Goal: Browse casually: Explore the website without a specific task or goal

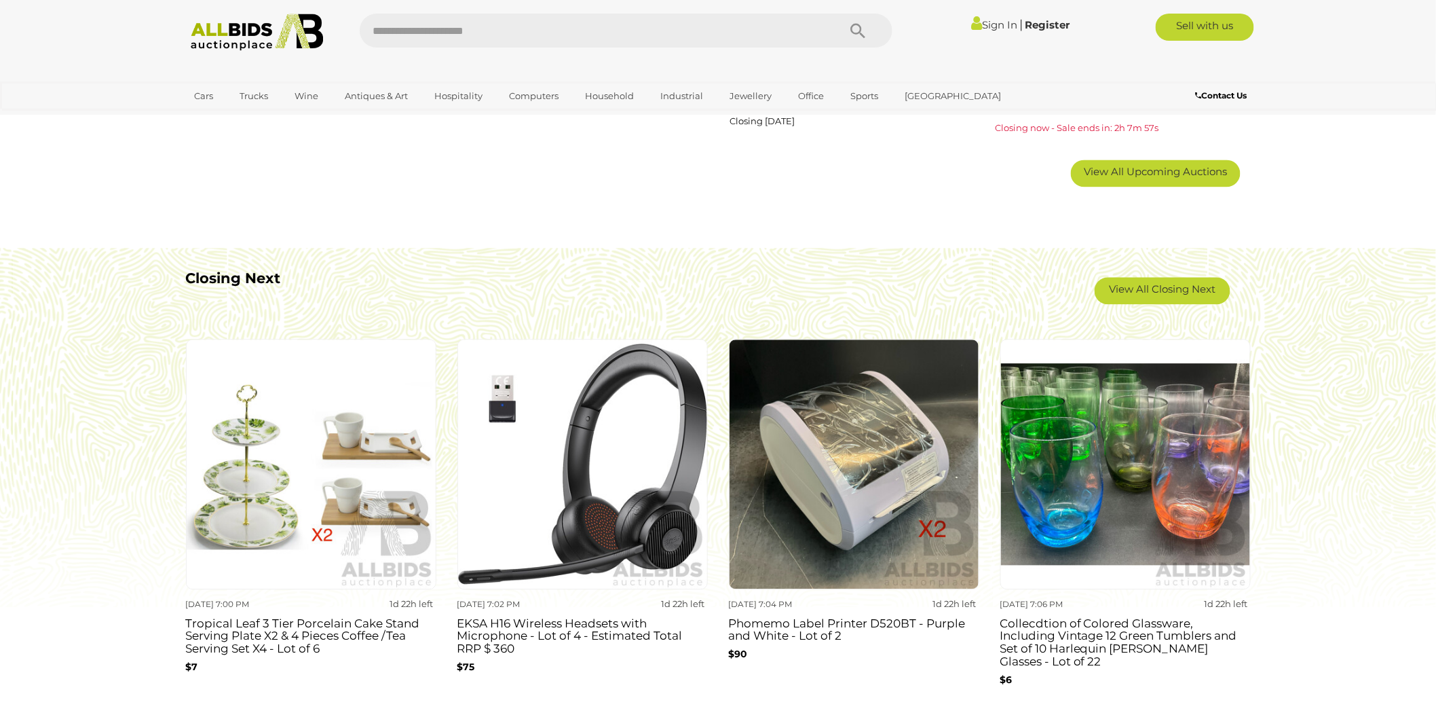
scroll to position [1131, 0]
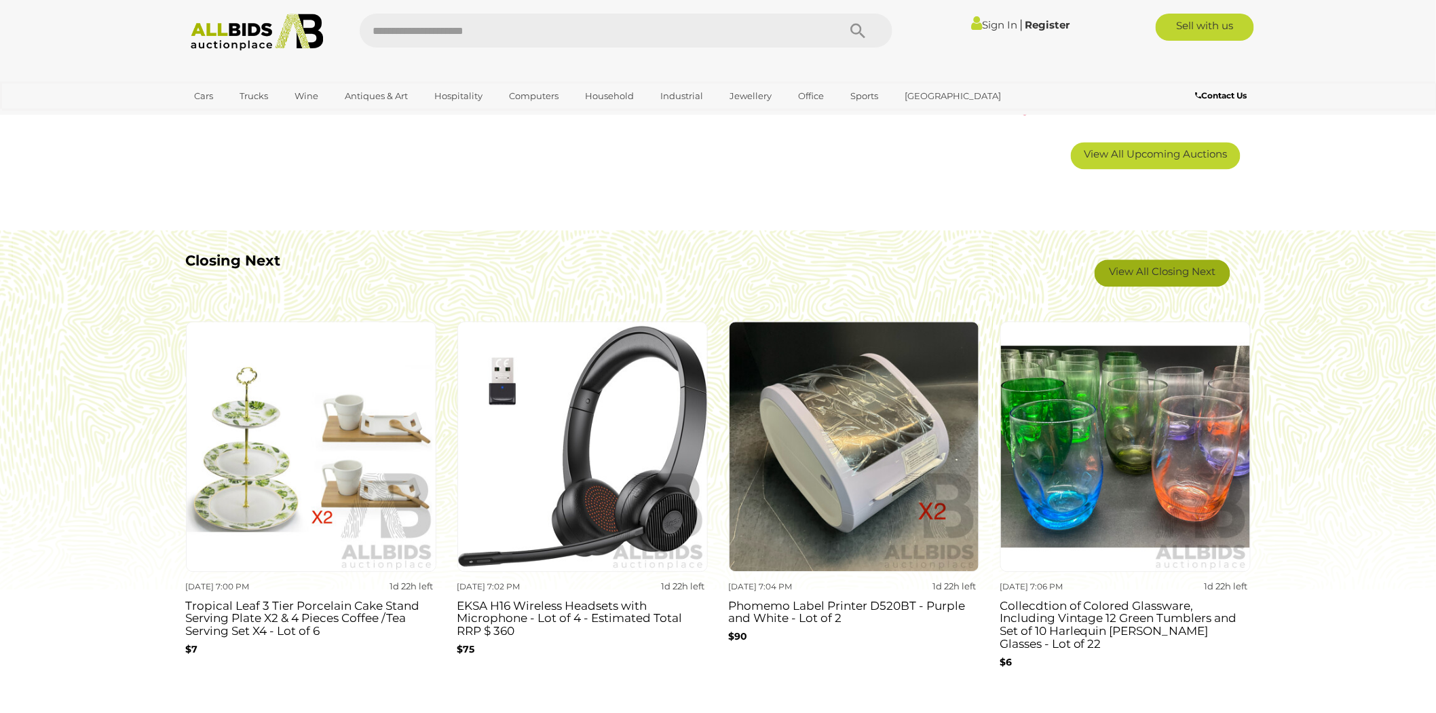
click at [1190, 267] on link "View All Closing Next" at bounding box center [1163, 272] width 136 height 27
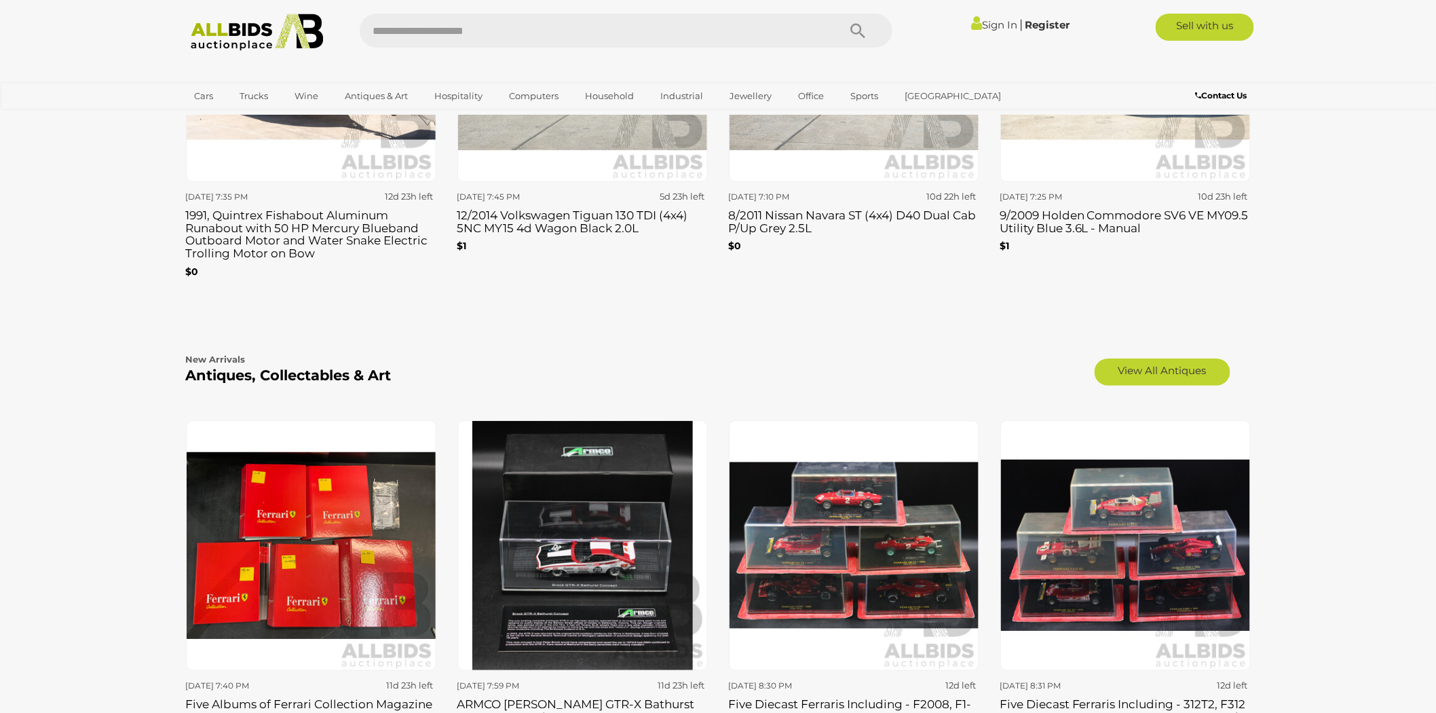
scroll to position [2037, 0]
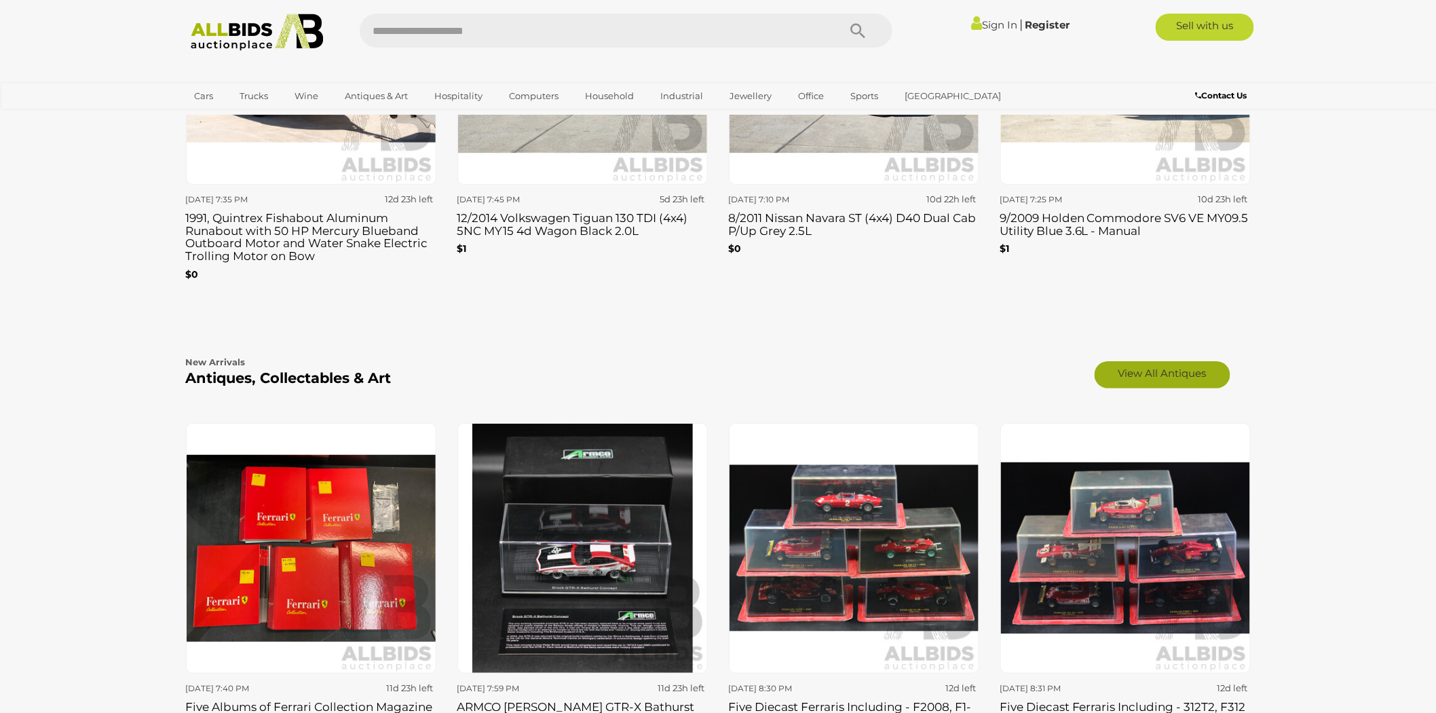
click at [1166, 375] on link "View All Antiques" at bounding box center [1163, 374] width 136 height 27
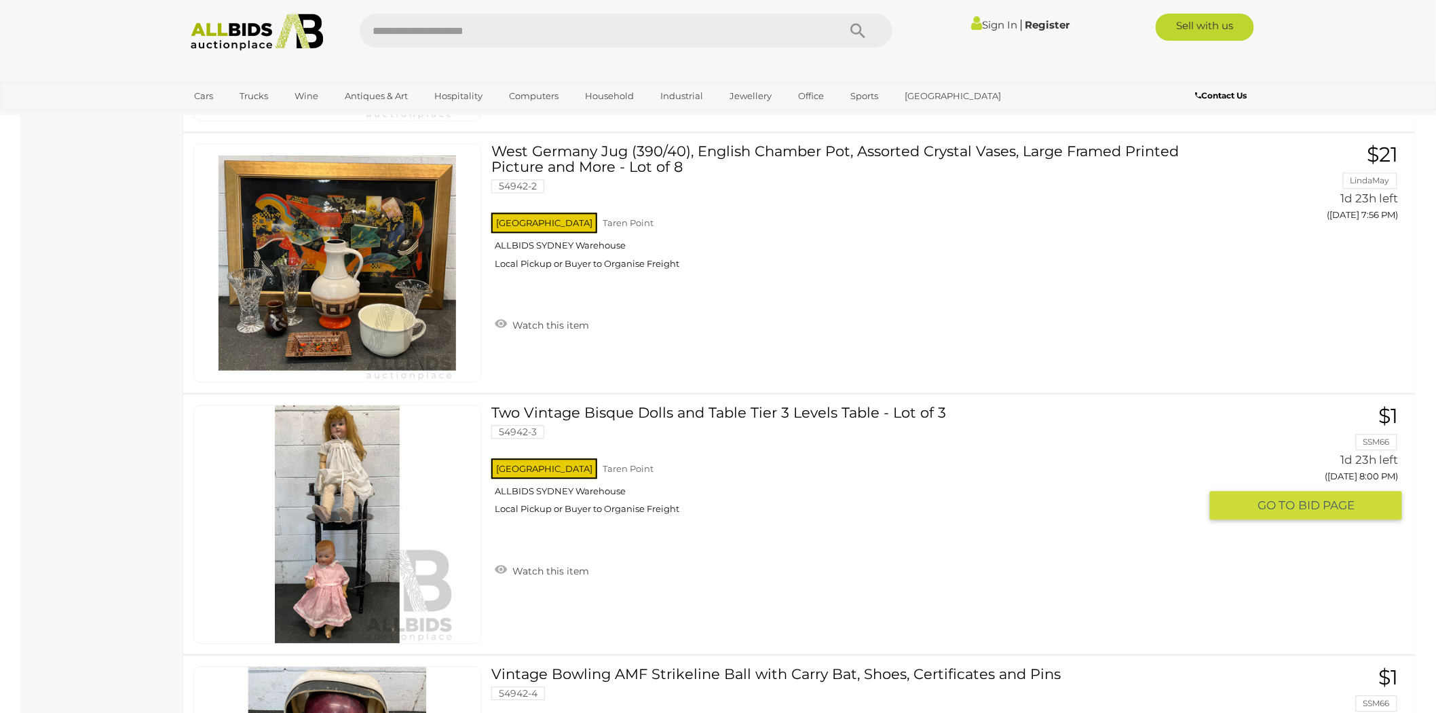
scroll to position [3394, 0]
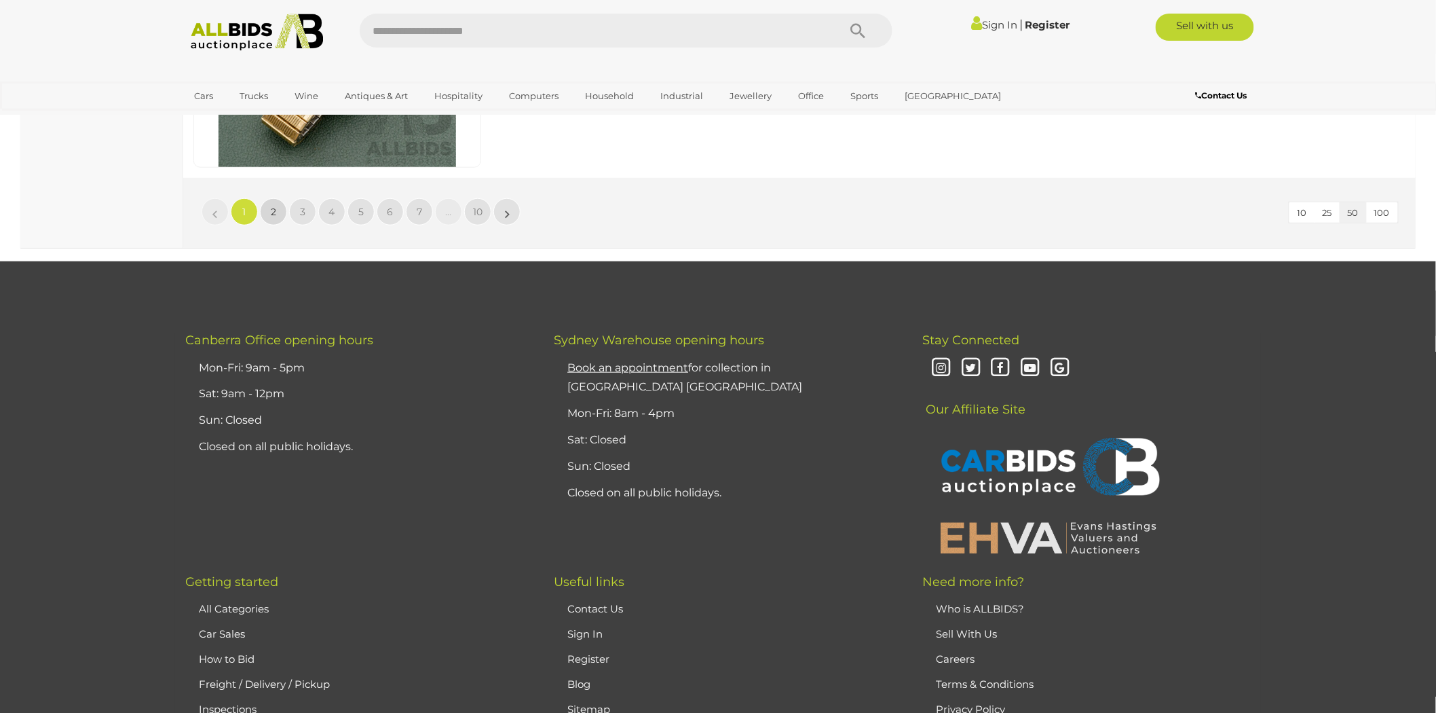
click at [267, 198] on link "2" at bounding box center [273, 211] width 27 height 27
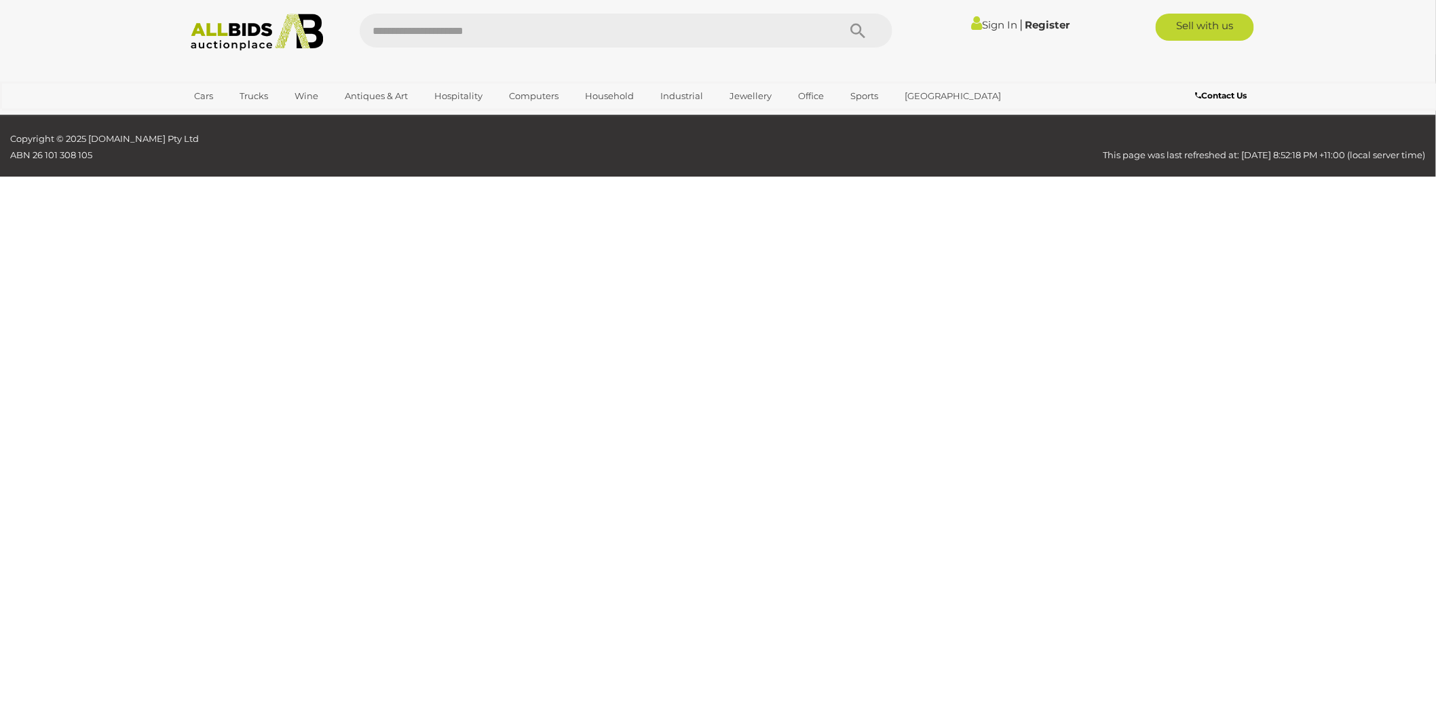
scroll to position [217, 0]
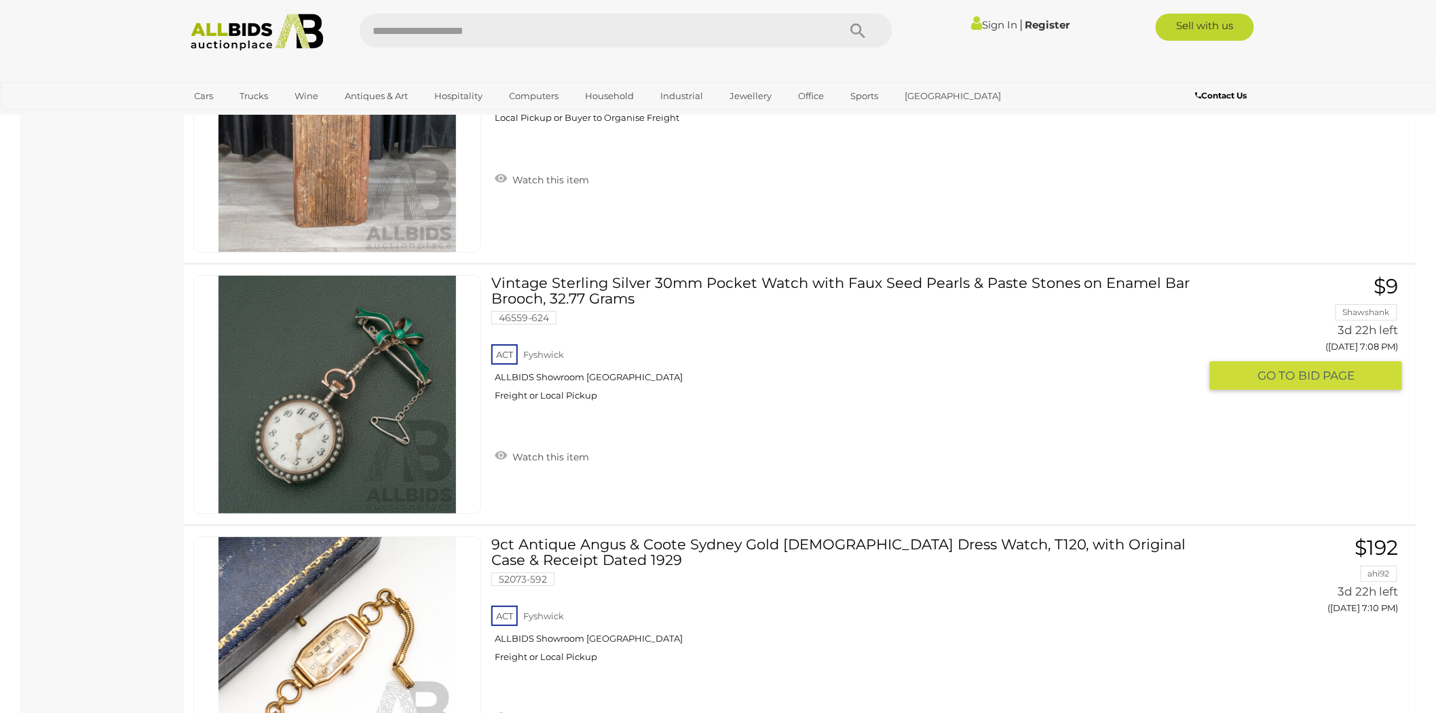
scroll to position [2254, 0]
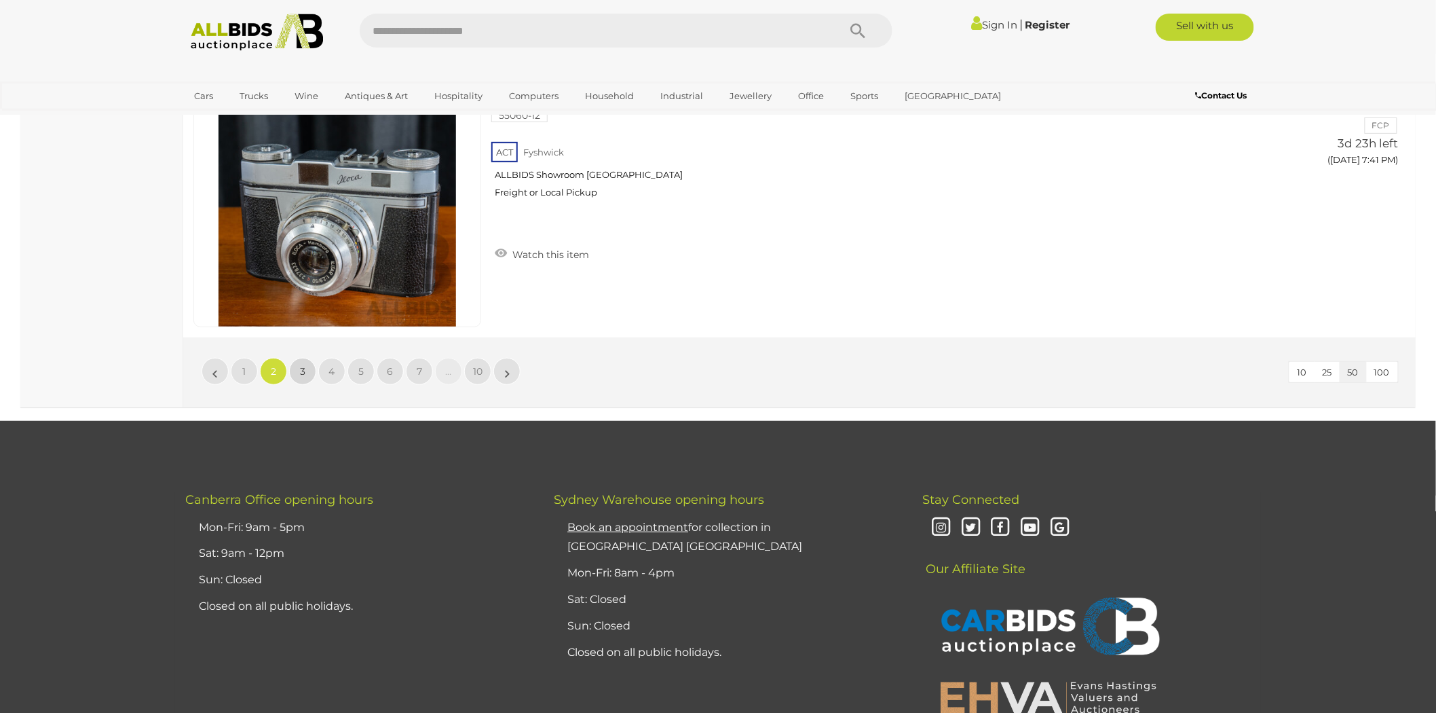
click at [300, 365] on span "3" at bounding box center [302, 371] width 5 height 12
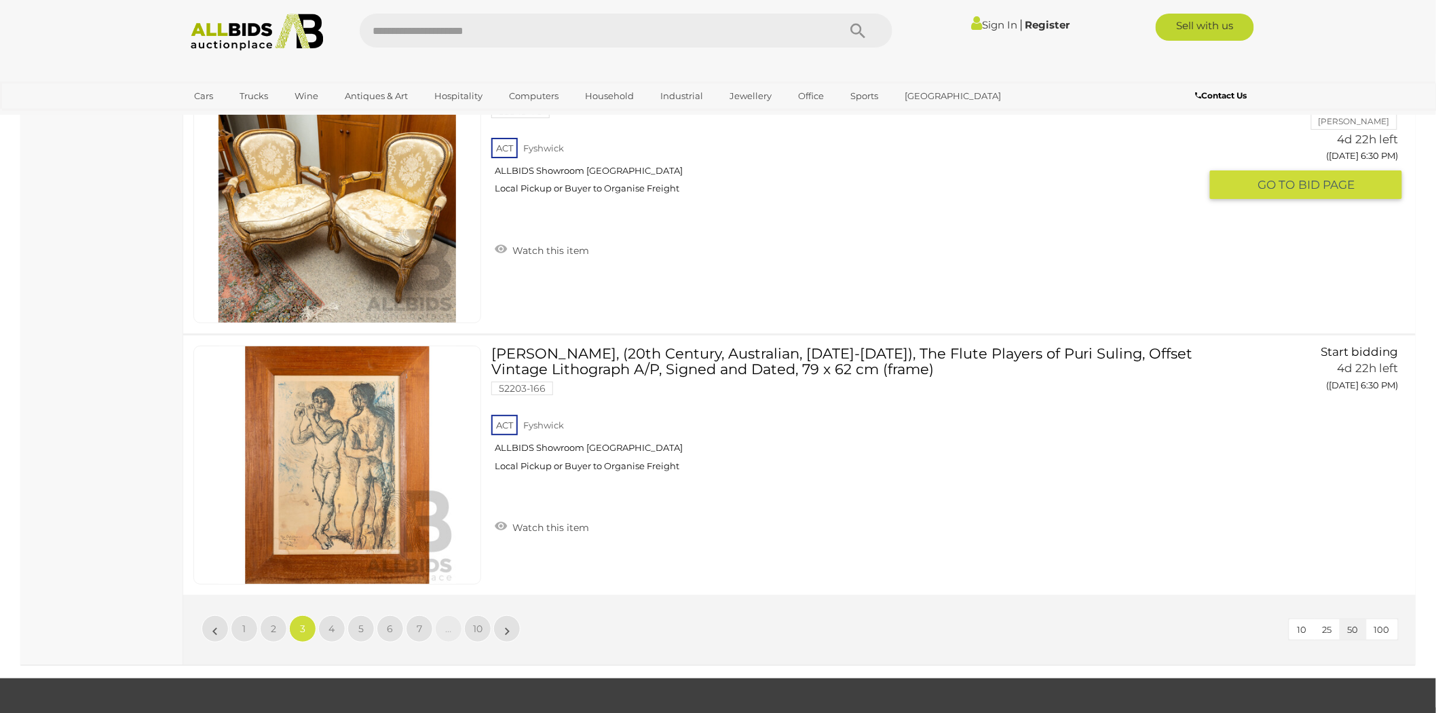
scroll to position [12889, 0]
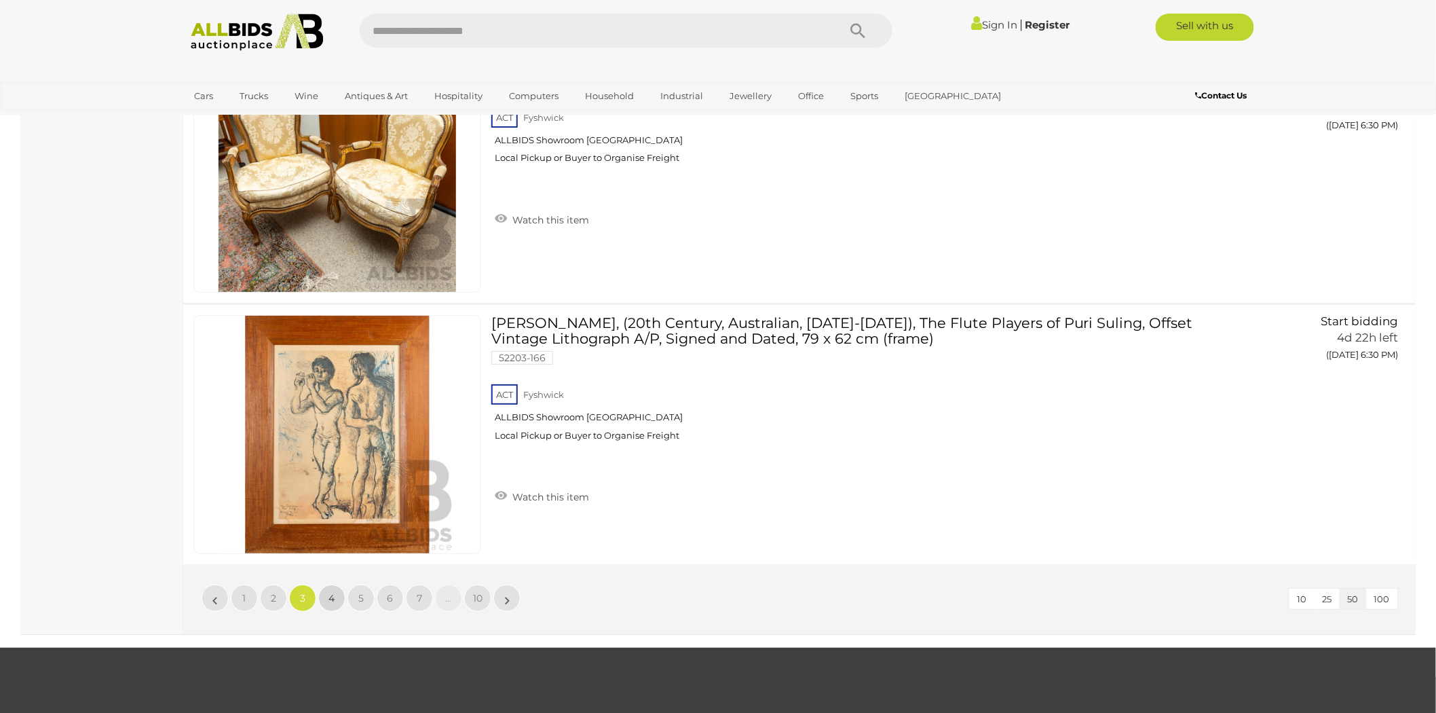
click at [337, 584] on link "4" at bounding box center [331, 597] width 27 height 27
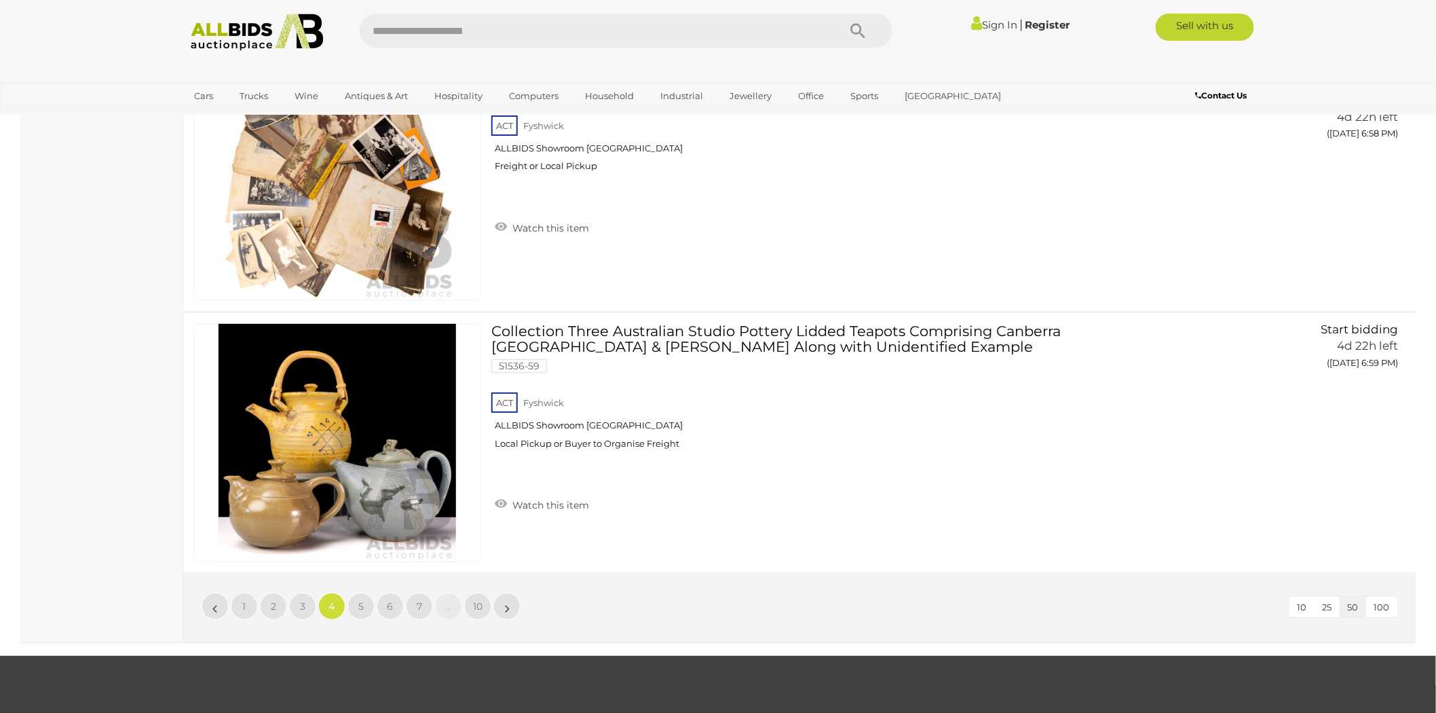
scroll to position [12889, 0]
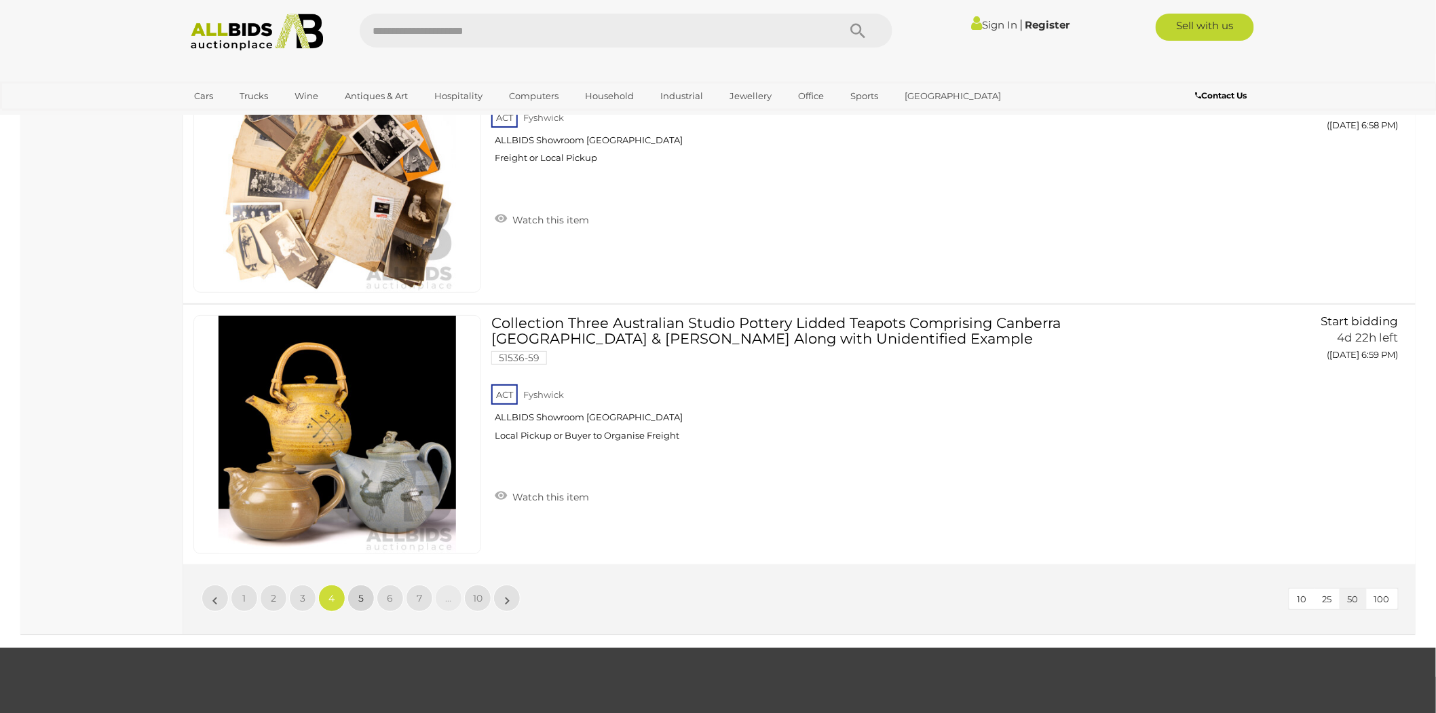
click at [354, 584] on link "5" at bounding box center [361, 597] width 27 height 27
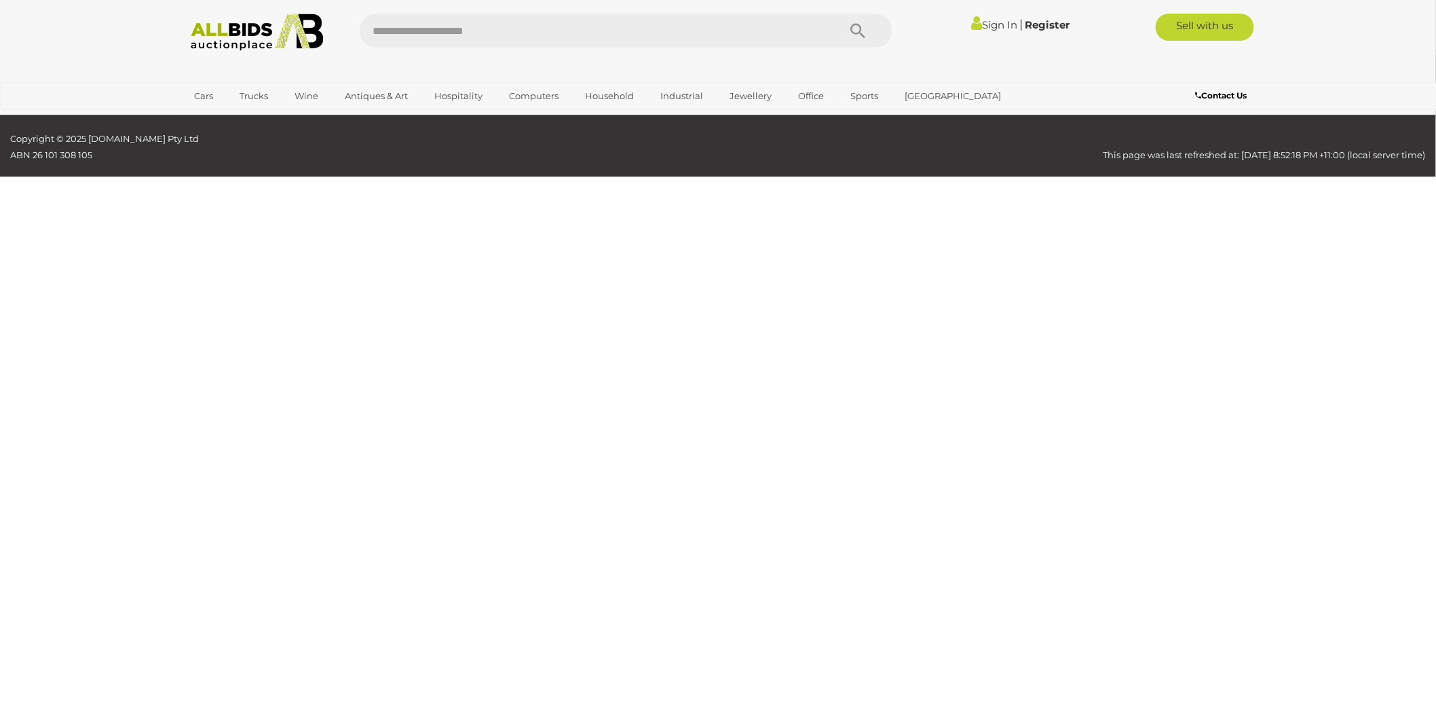
scroll to position [217, 0]
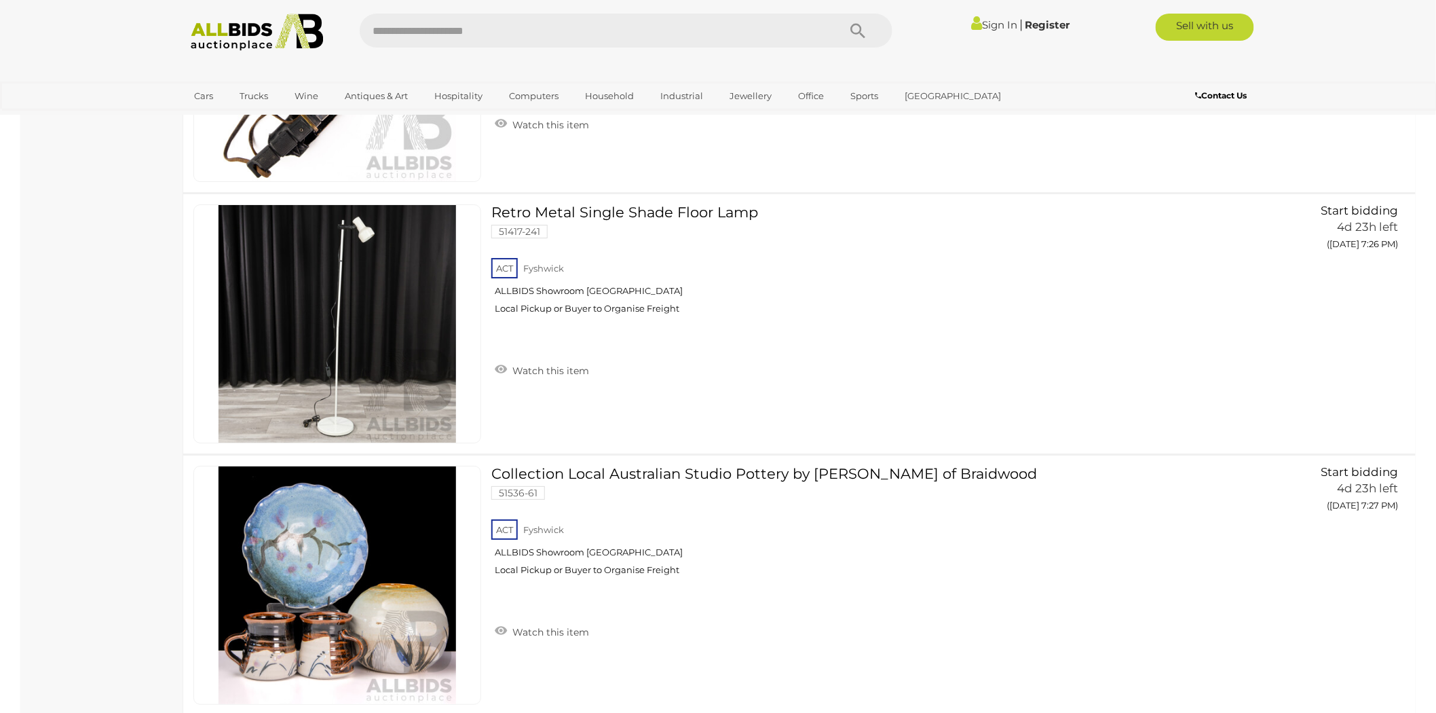
scroll to position [13115, 0]
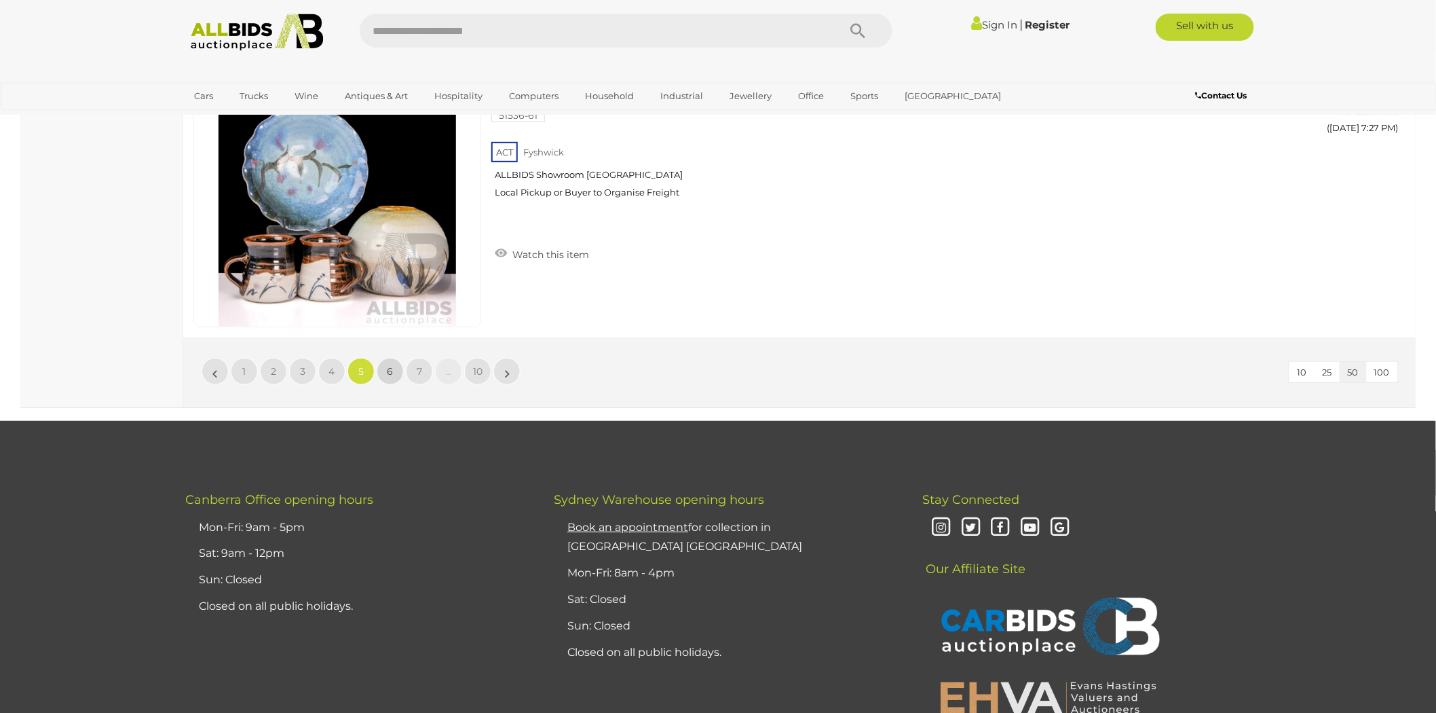
click at [390, 365] on span "6" at bounding box center [391, 371] width 6 height 12
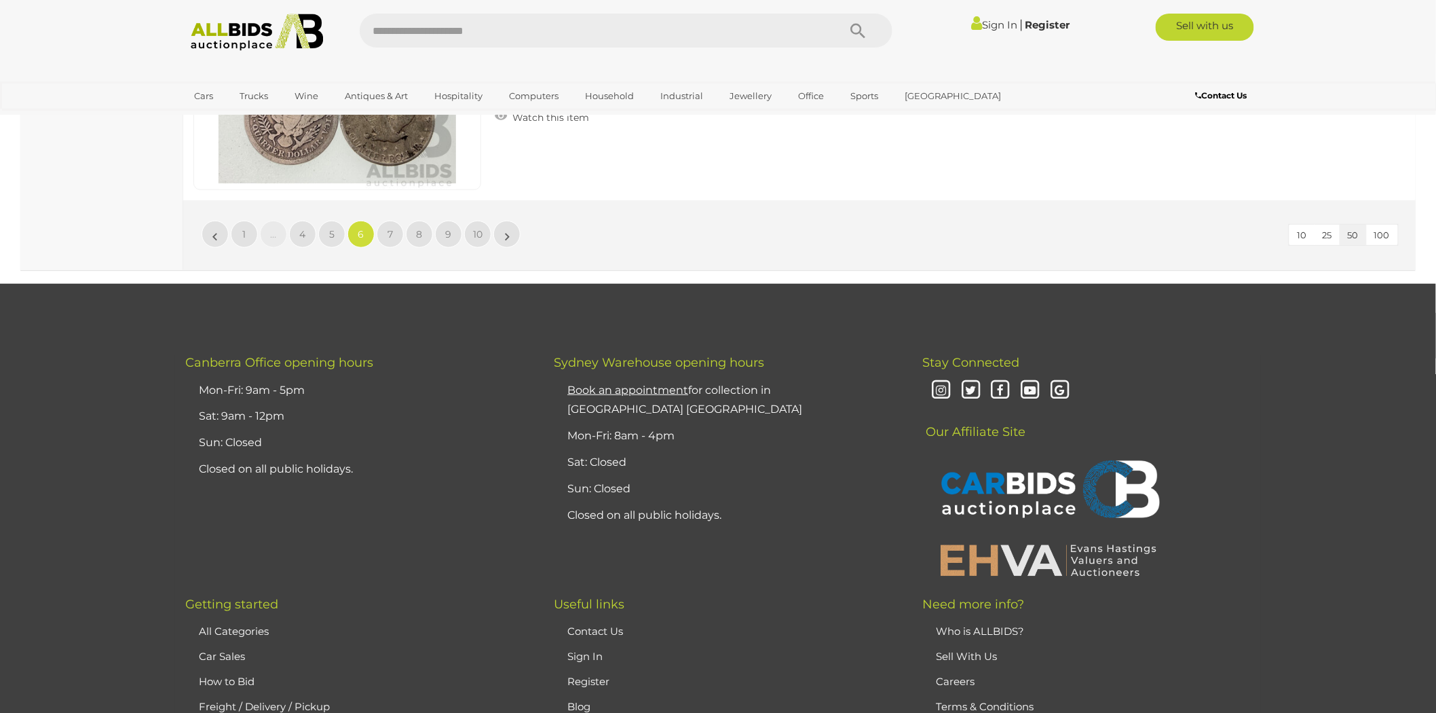
scroll to position [13115, 0]
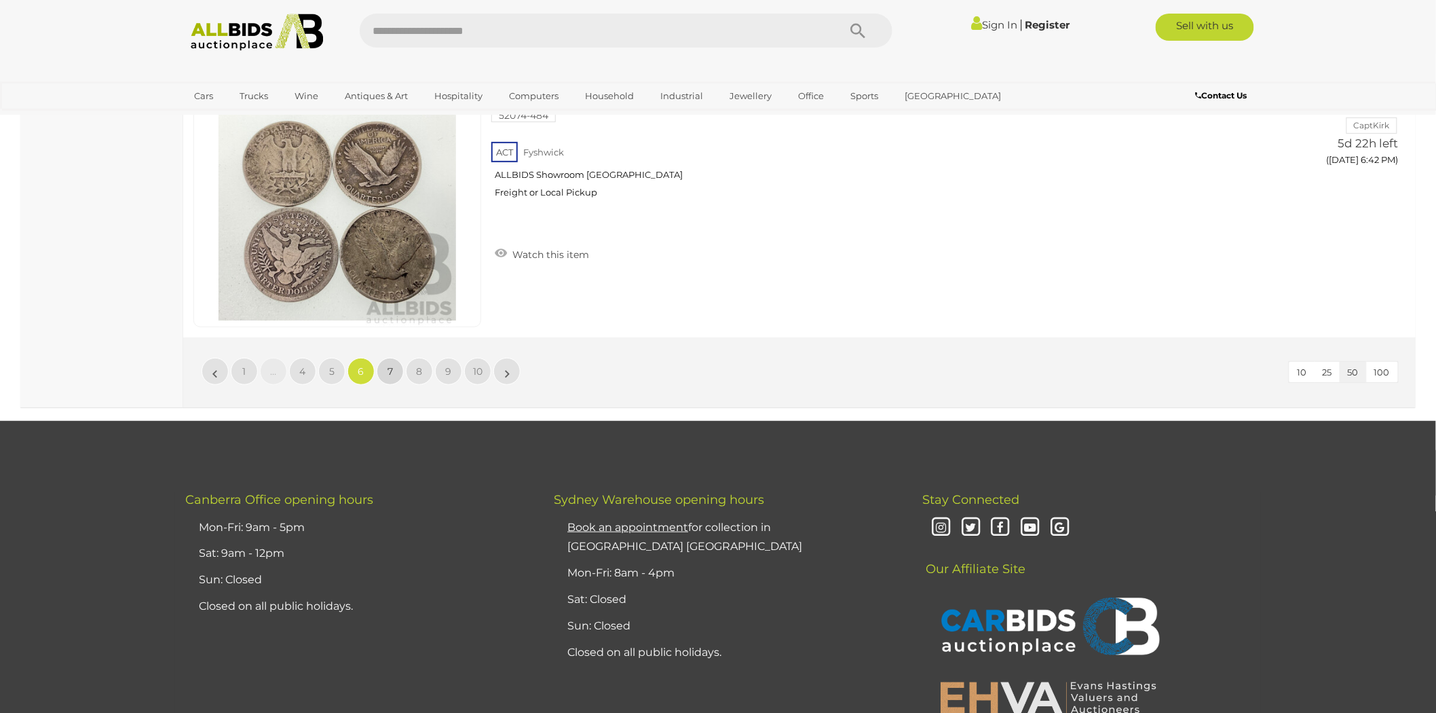
click at [389, 365] on span "7" at bounding box center [390, 371] width 5 height 12
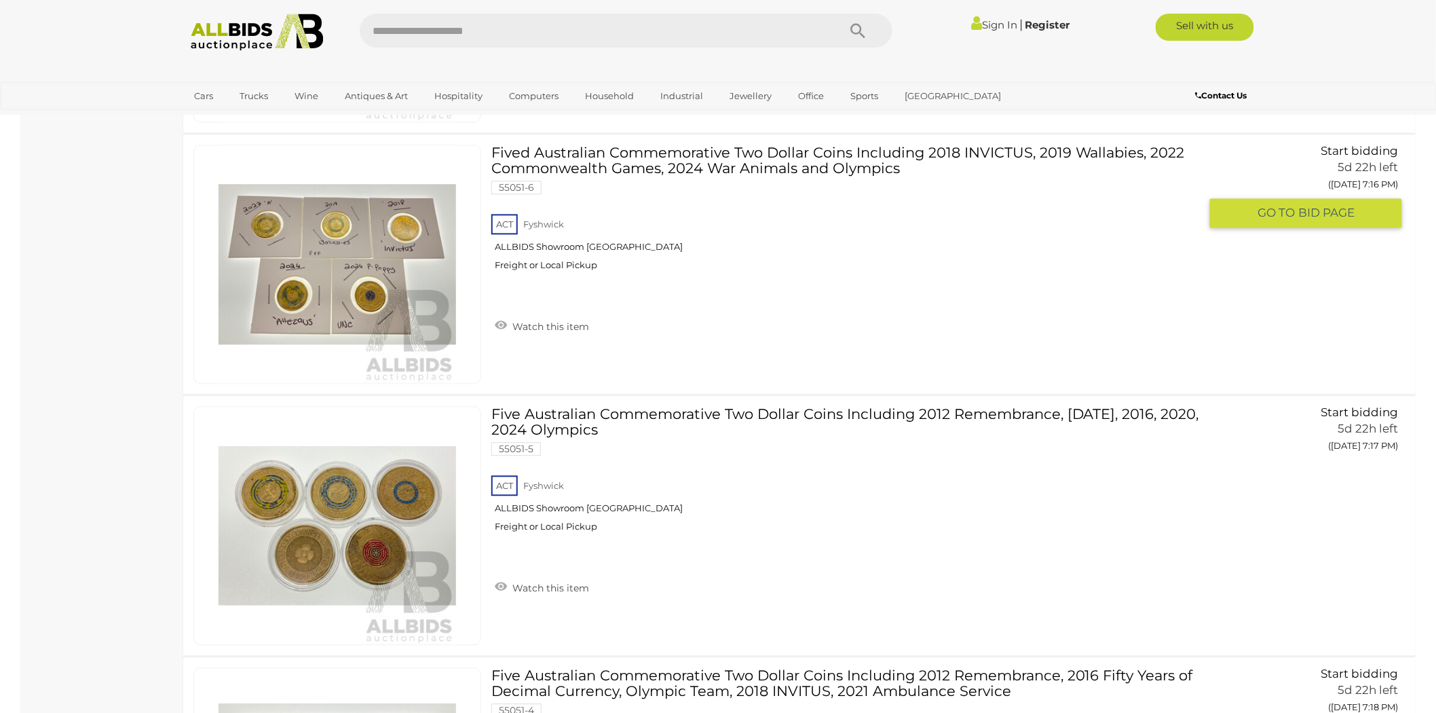
scroll to position [7835, 0]
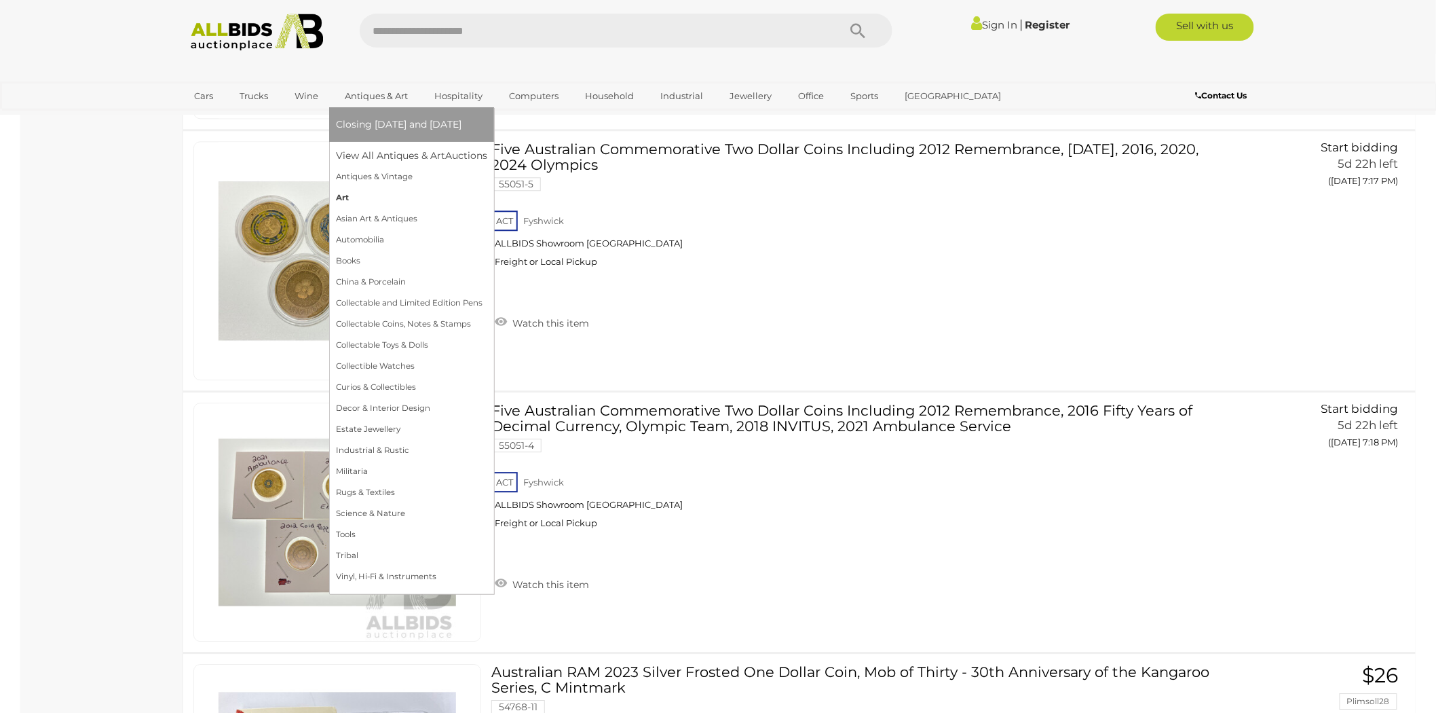
click at [345, 198] on link "Art" at bounding box center [411, 197] width 151 height 21
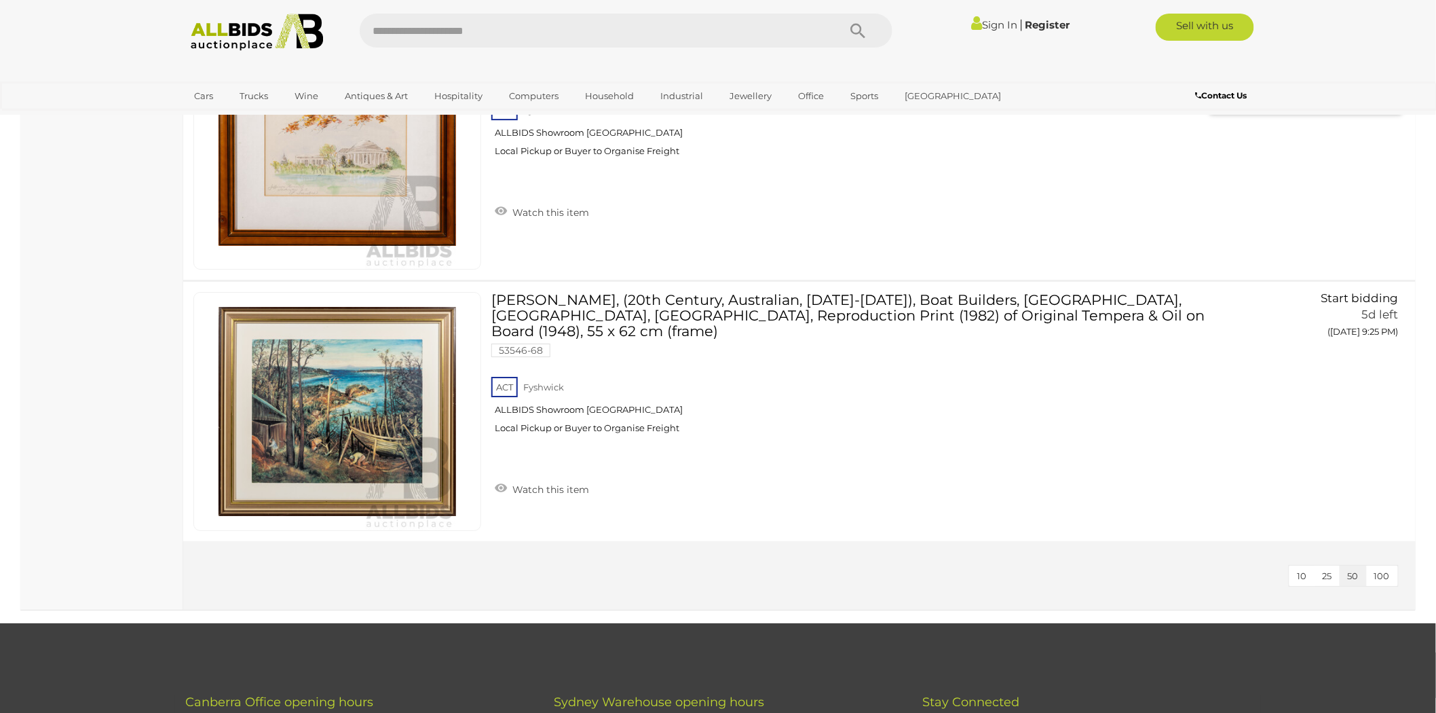
scroll to position [10484, 0]
